Goal: Find specific page/section: Find specific page/section

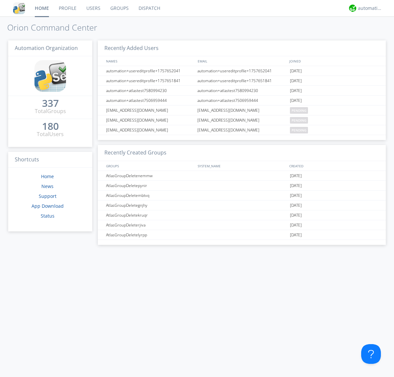
click at [149, 8] on link "Dispatch" at bounding box center [150, 8] width 32 height 16
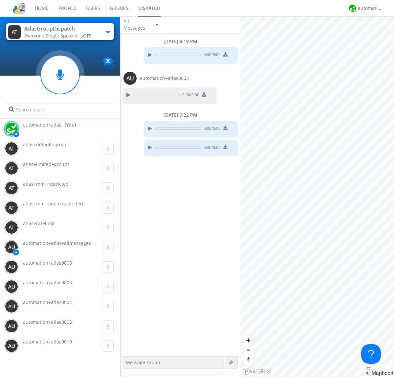
click at [108, 32] on div "button" at bounding box center [107, 32] width 5 height 3
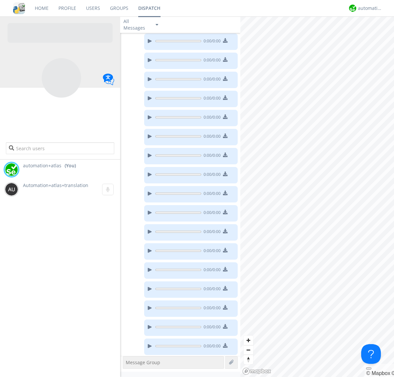
scroll to position [92, 0]
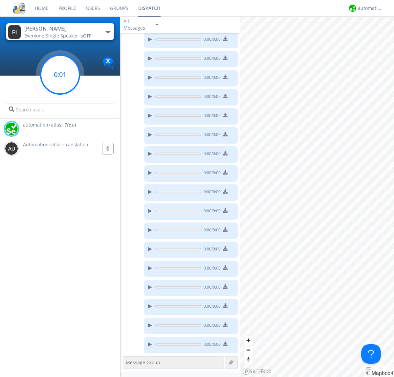
click at [60, 75] on g at bounding box center [60, 74] width 39 height 39
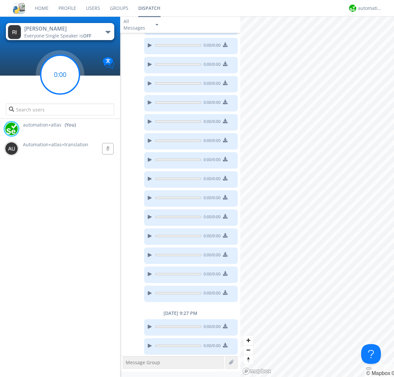
scroll to position [145, 0]
click at [60, 75] on g at bounding box center [60, 74] width 39 height 39
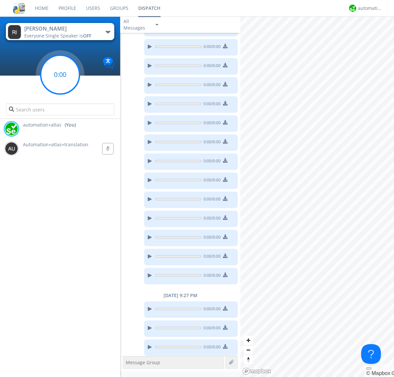
scroll to position [164, 0]
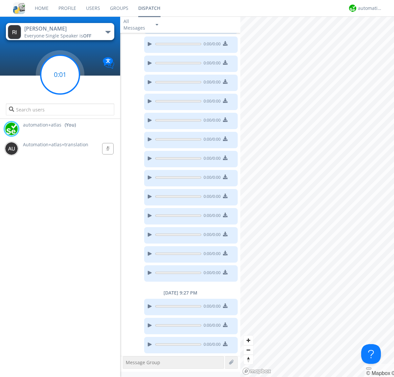
click at [60, 75] on g at bounding box center [60, 74] width 39 height 39
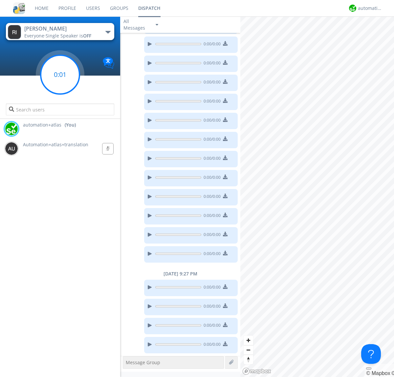
click at [60, 75] on g at bounding box center [60, 74] width 39 height 39
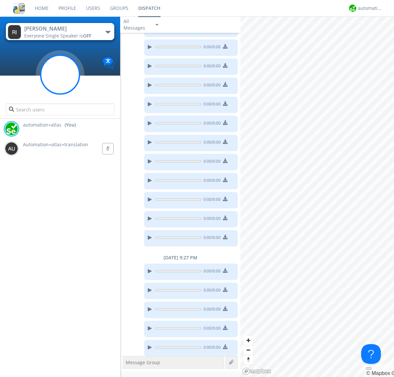
scroll to position [202, 0]
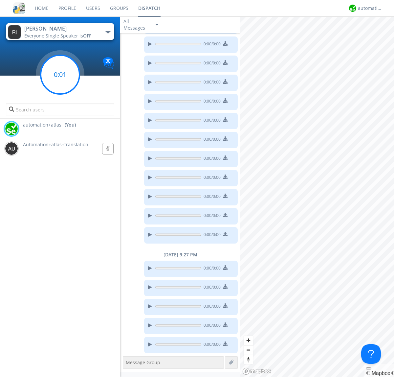
click at [60, 75] on g at bounding box center [60, 74] width 39 height 39
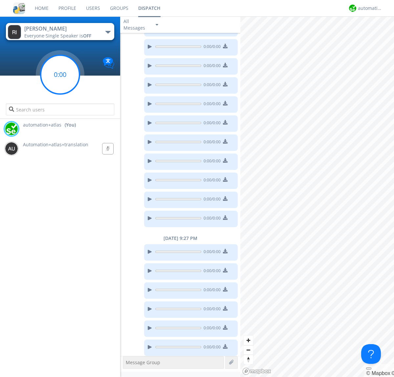
scroll to position [221, 0]
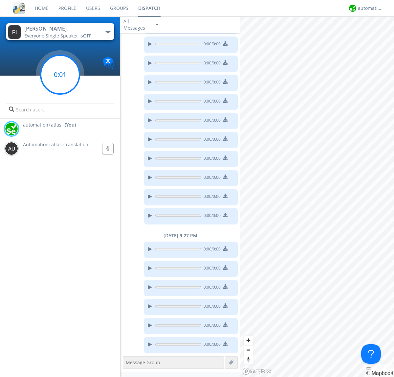
click at [60, 75] on g at bounding box center [60, 74] width 39 height 39
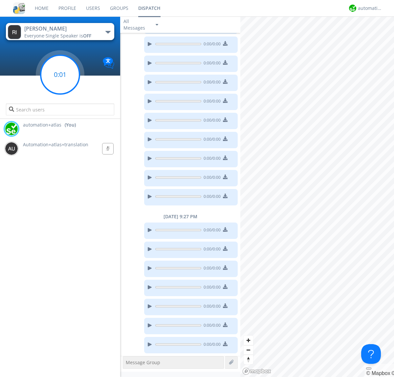
click at [60, 75] on g at bounding box center [60, 74] width 39 height 39
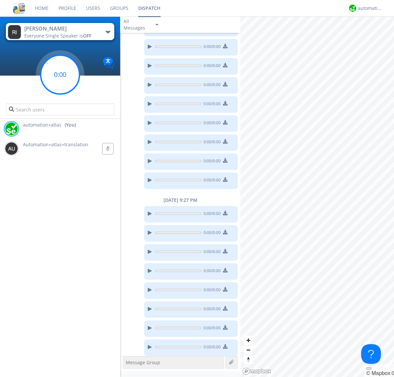
scroll to position [259, 0]
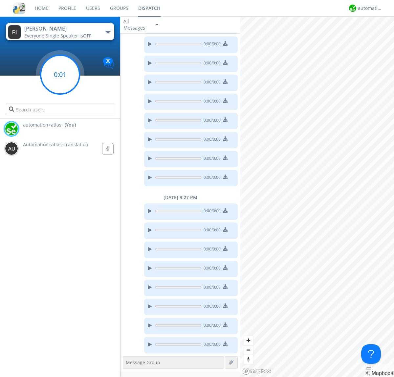
click at [60, 75] on g at bounding box center [60, 74] width 39 height 39
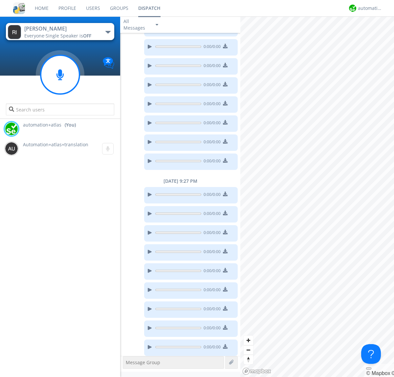
scroll to position [278, 0]
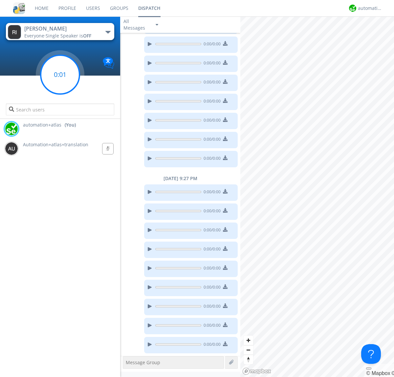
click at [60, 75] on g at bounding box center [60, 74] width 39 height 39
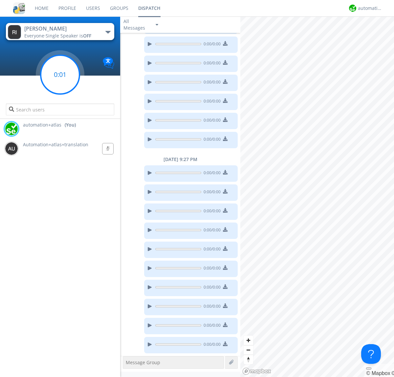
click at [60, 75] on g at bounding box center [60, 74] width 39 height 39
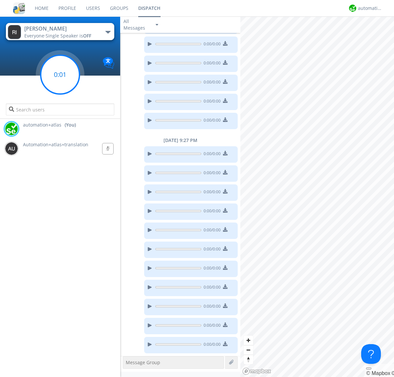
click at [60, 75] on g at bounding box center [60, 74] width 39 height 39
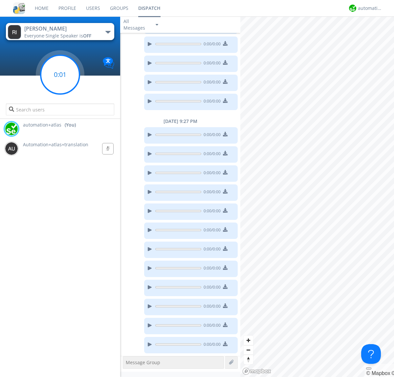
click at [60, 75] on g at bounding box center [60, 74] width 39 height 39
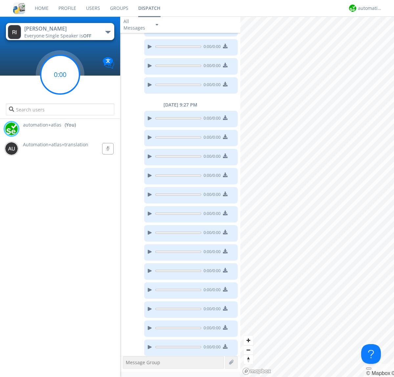
scroll to position [354, 0]
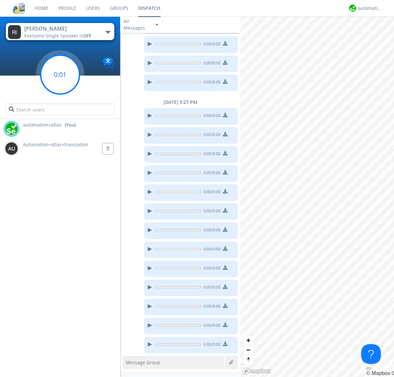
click at [60, 75] on g at bounding box center [60, 74] width 39 height 39
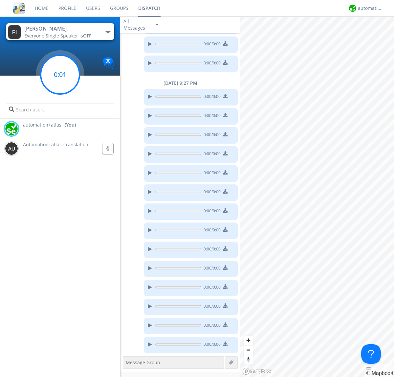
click at [60, 75] on g at bounding box center [60, 74] width 39 height 39
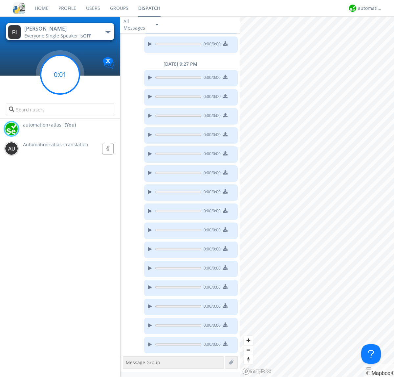
click at [60, 75] on g at bounding box center [60, 74] width 39 height 39
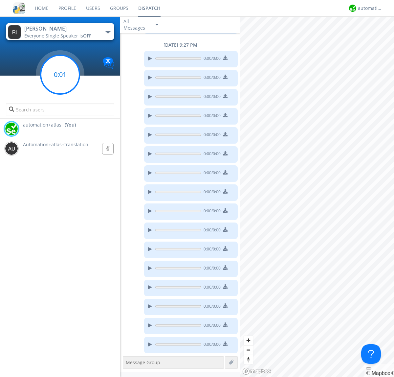
click at [60, 75] on g at bounding box center [60, 74] width 39 height 39
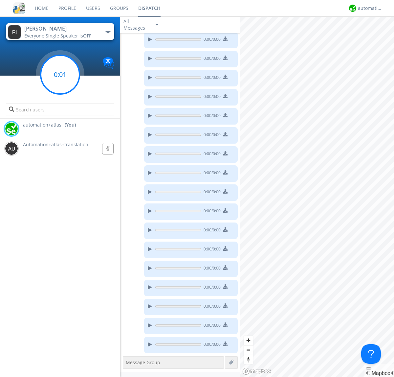
click at [60, 75] on g at bounding box center [60, 74] width 39 height 39
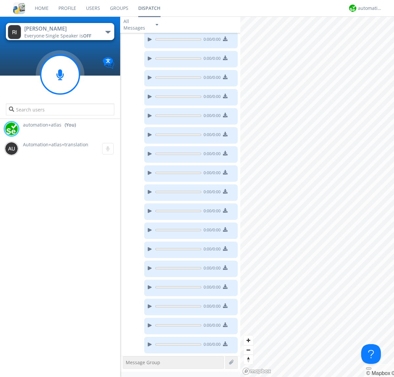
scroll to position [526, 0]
click at [60, 75] on g at bounding box center [60, 74] width 39 height 39
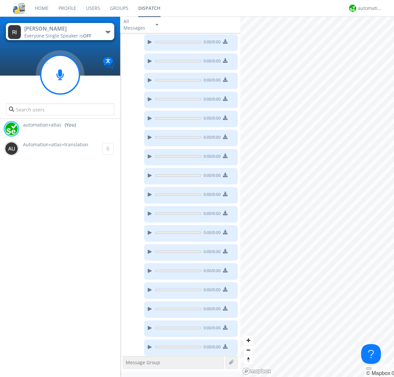
scroll to position [545, 0]
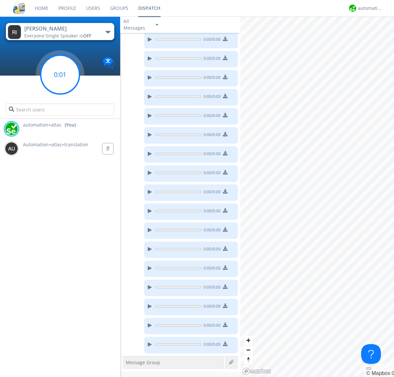
click at [60, 75] on g at bounding box center [60, 74] width 39 height 39
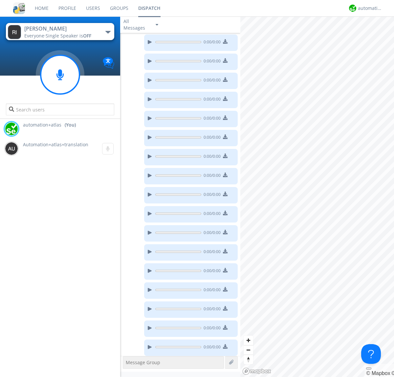
scroll to position [583, 0]
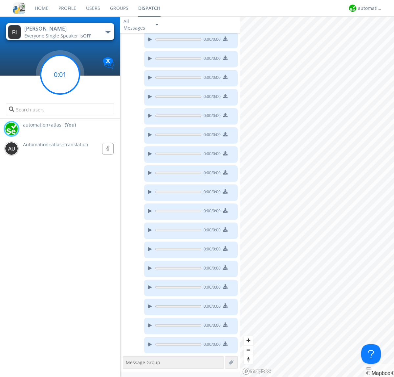
click at [60, 75] on g at bounding box center [60, 74] width 39 height 39
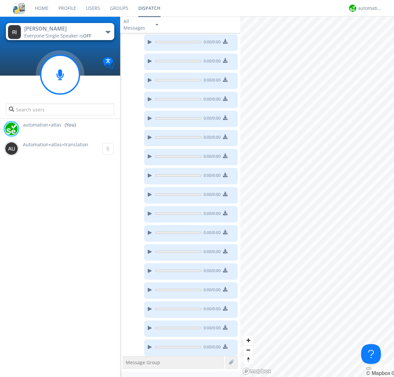
scroll to position [640, 0]
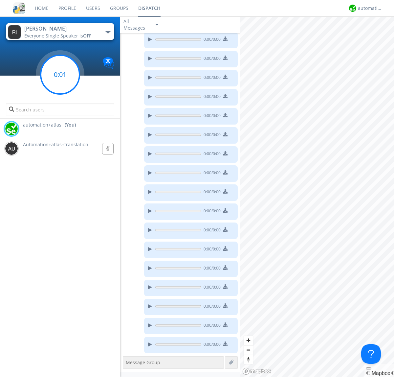
click at [60, 75] on g at bounding box center [60, 74] width 39 height 39
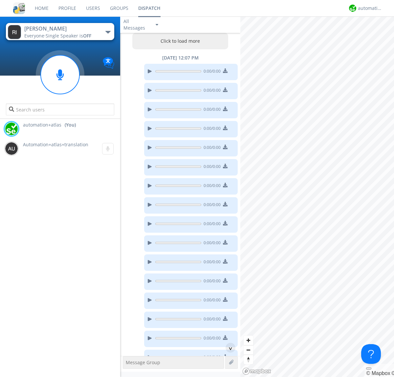
click at [179, 49] on div "[DATE] 12:07 PM 0:00 / 0:00" at bounding box center [180, 65] width 120 height 33
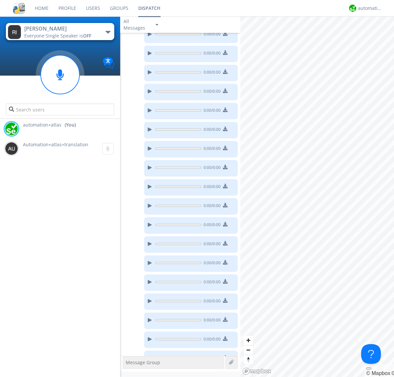
scroll to position [678, 0]
